Goal: Obtain resource: Obtain resource

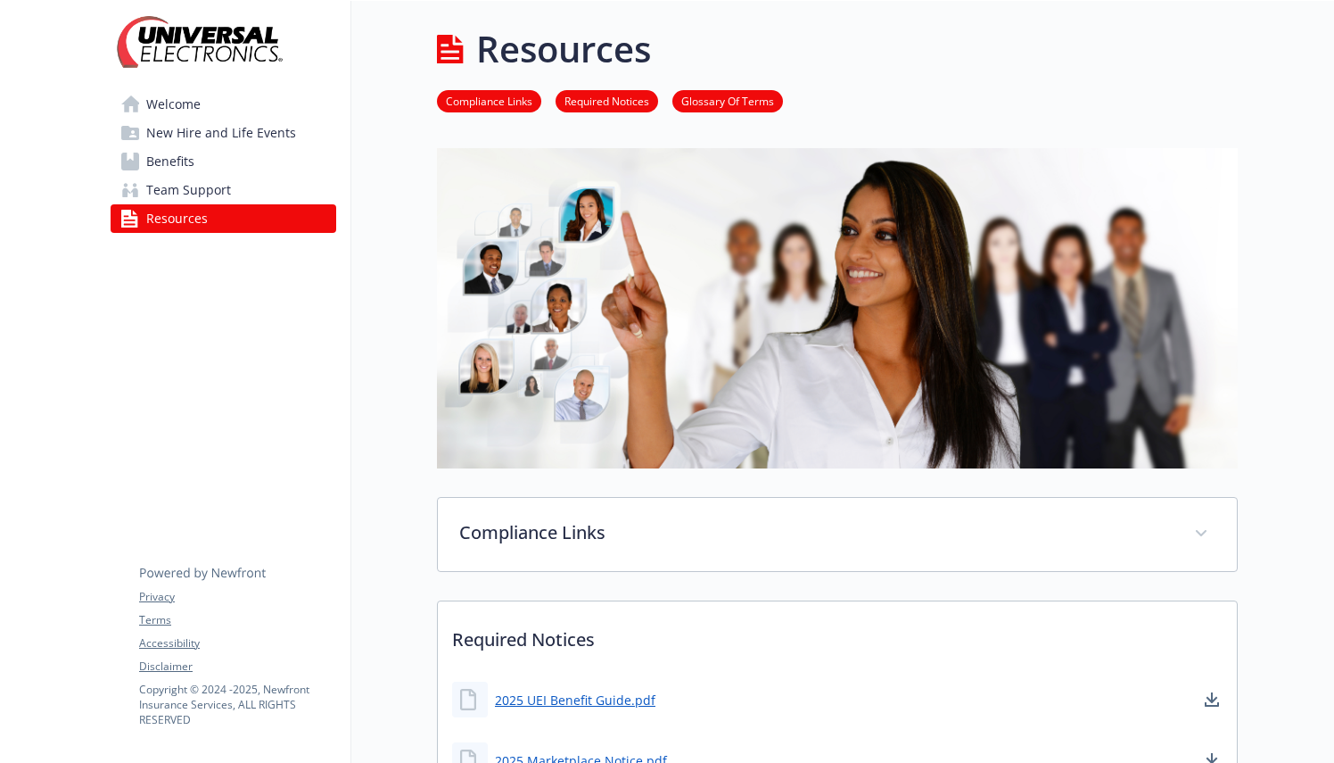
scroll to position [300, 13]
